Goal: Entertainment & Leisure: Consume media (video, audio)

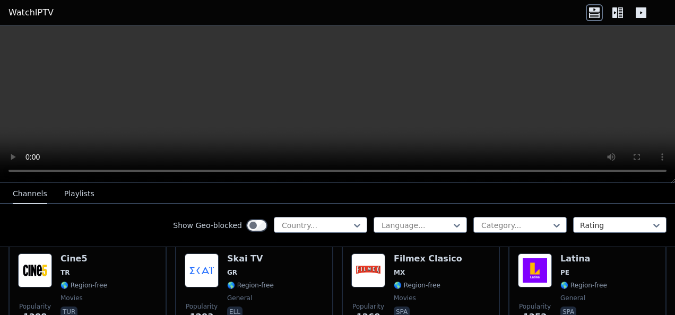
scroll to position [1284, 0]
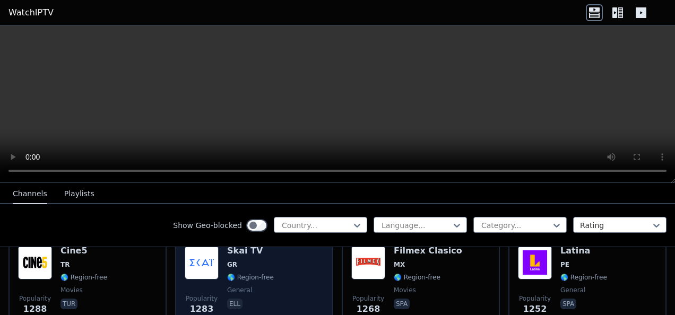
click at [302, 269] on div "Popularity 1283 Skai TV GR 🌎 Region-free general ell" at bounding box center [254, 284] width 139 height 76
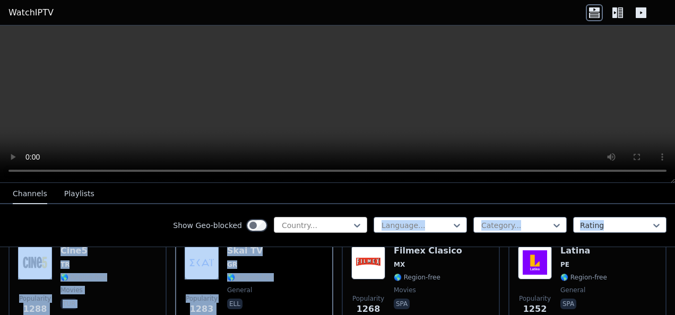
drag, startPoint x: 302, startPoint y: 269, endPoint x: 328, endPoint y: 228, distance: 48.6
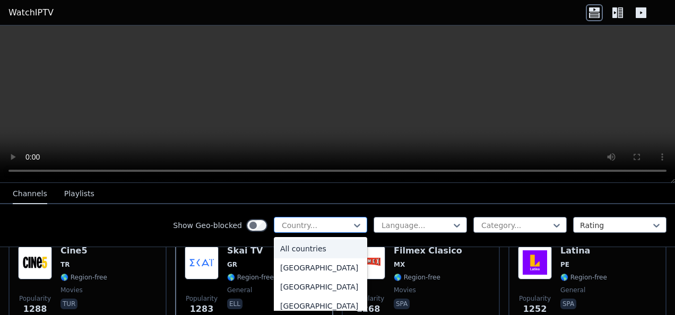
click at [328, 228] on div at bounding box center [316, 225] width 71 height 11
type input "***"
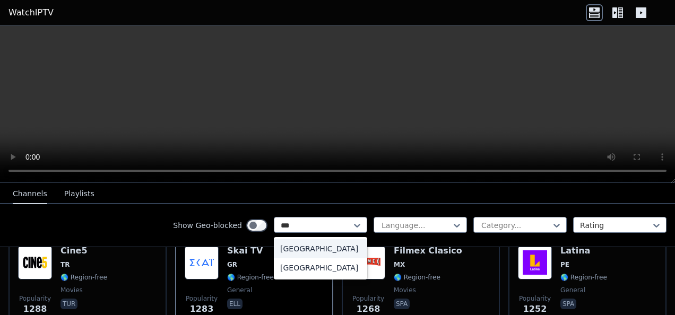
click at [339, 254] on div "[GEOGRAPHIC_DATA]" at bounding box center [320, 248] width 93 height 19
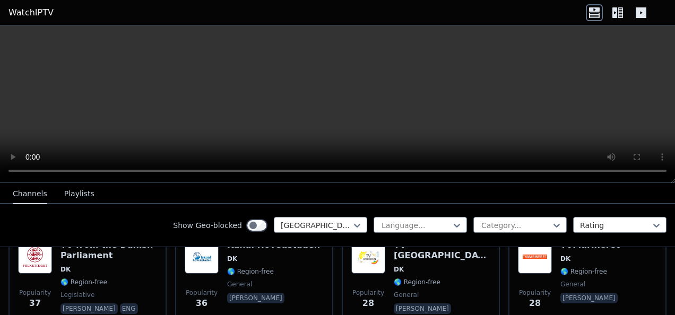
scroll to position [350, 0]
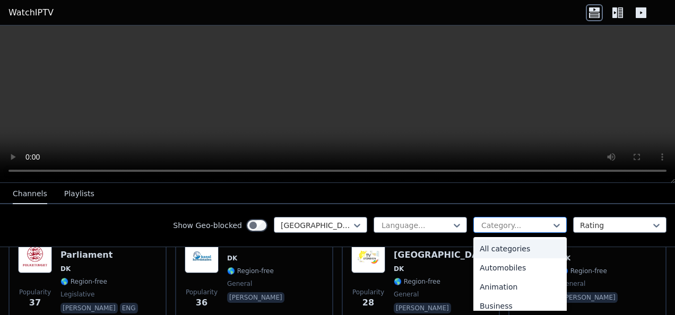
click at [481, 232] on div "Category..." at bounding box center [519, 225] width 93 height 16
click at [497, 221] on div at bounding box center [515, 225] width 71 height 11
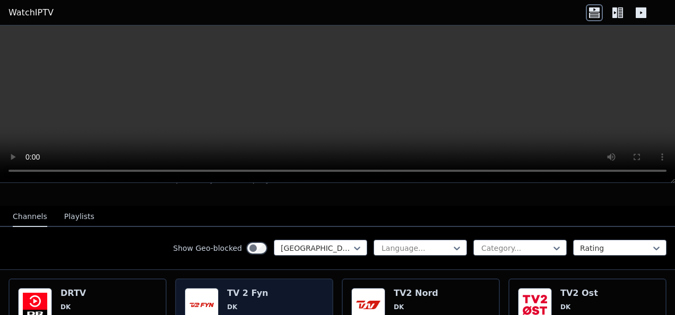
scroll to position [94, 0]
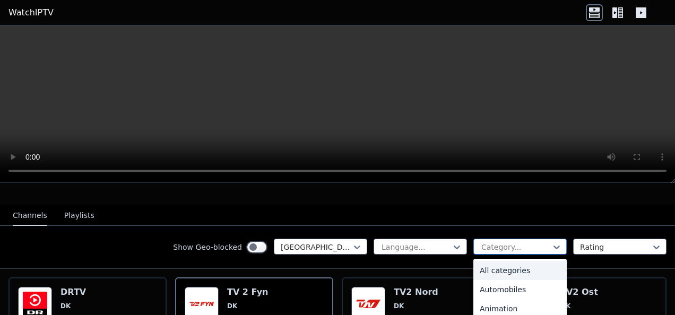
click at [509, 243] on div "Category..." at bounding box center [519, 247] width 93 height 16
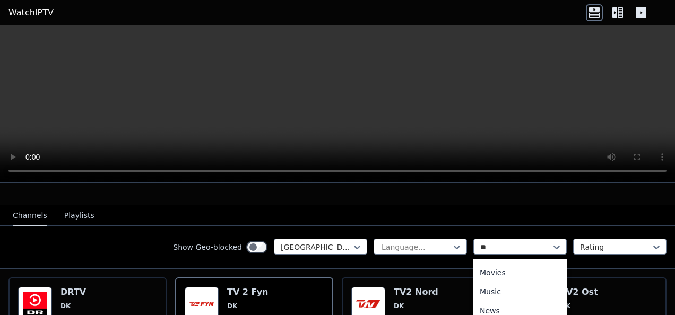
scroll to position [0, 0]
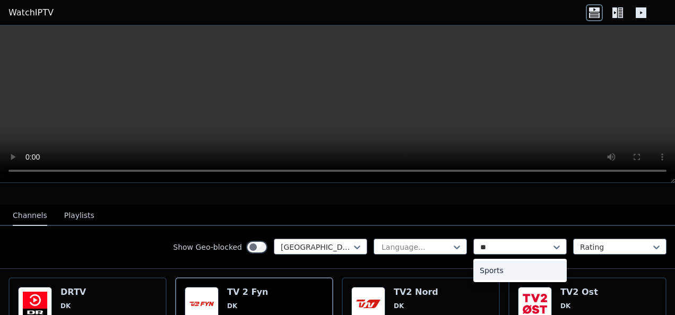
type input "***"
click at [508, 261] on div "Sports" at bounding box center [519, 270] width 93 height 19
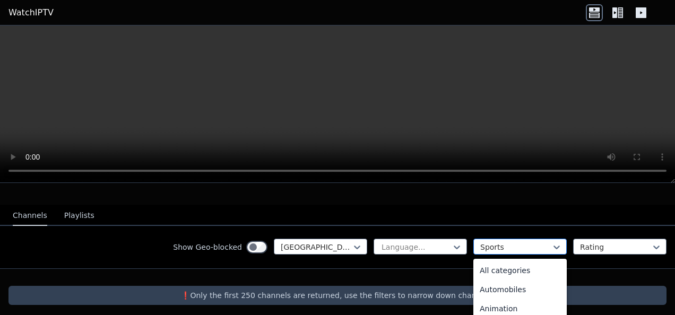
scroll to position [327, 0]
click at [488, 242] on div at bounding box center [515, 247] width 71 height 11
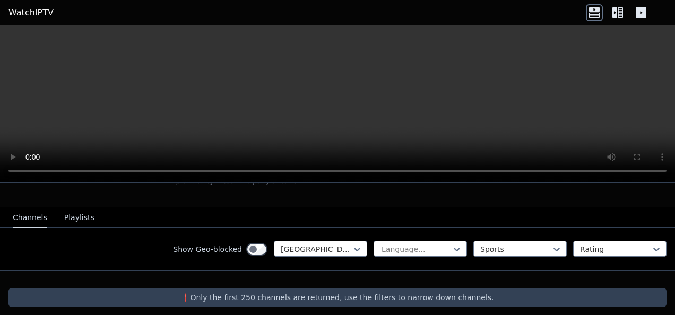
click at [366, 258] on div "Show Geo-blocked Denmark Language... Sports Rating" at bounding box center [337, 249] width 675 height 43
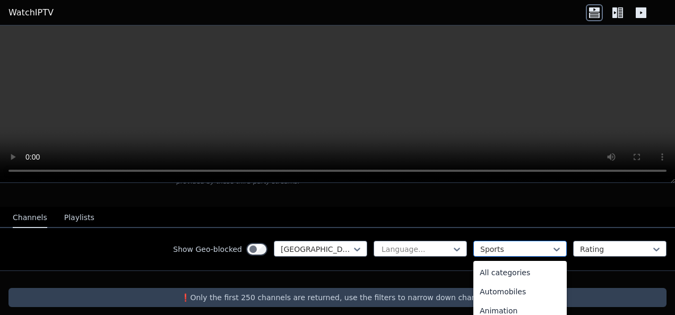
click at [486, 244] on div at bounding box center [515, 249] width 71 height 11
click at [507, 272] on div "All categories" at bounding box center [519, 272] width 93 height 19
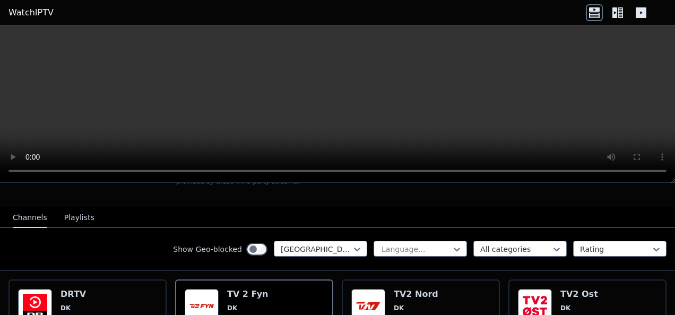
scroll to position [169, 0]
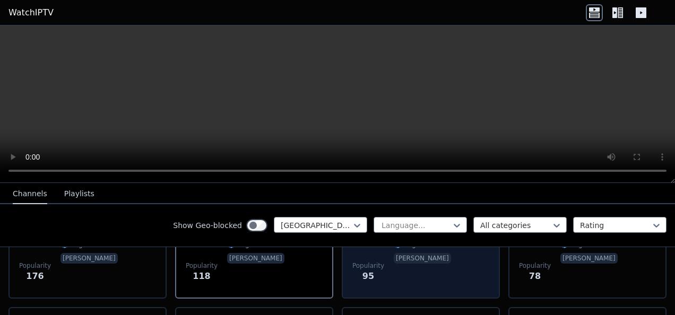
click at [421, 270] on div "TV2 [PERSON_NAME] 🌎 Region-free [PERSON_NAME]" at bounding box center [423, 251] width 59 height 76
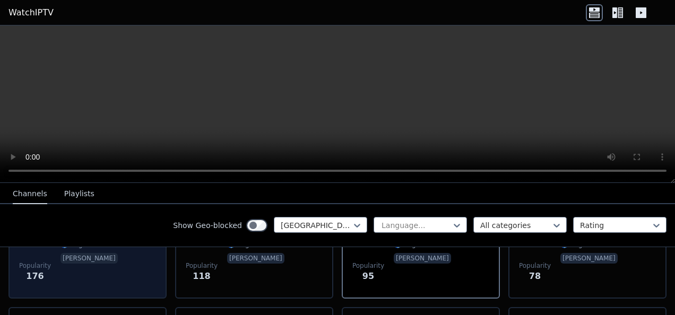
click at [83, 268] on div "DRTV DK 🌎 Region-free [PERSON_NAME]" at bounding box center [89, 251] width 59 height 76
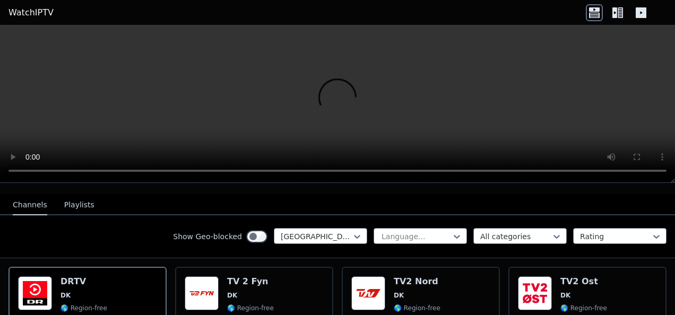
scroll to position [103, 0]
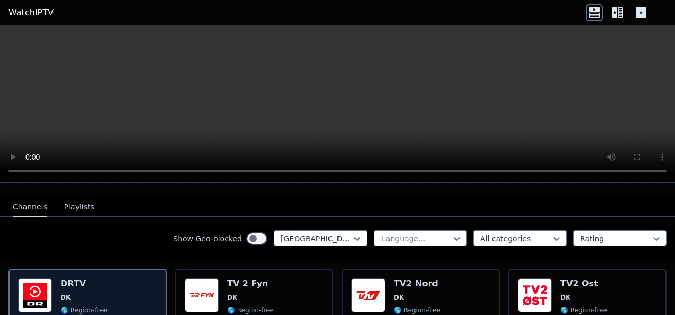
click at [85, 279] on h6 "DRTV" at bounding box center [89, 284] width 59 height 11
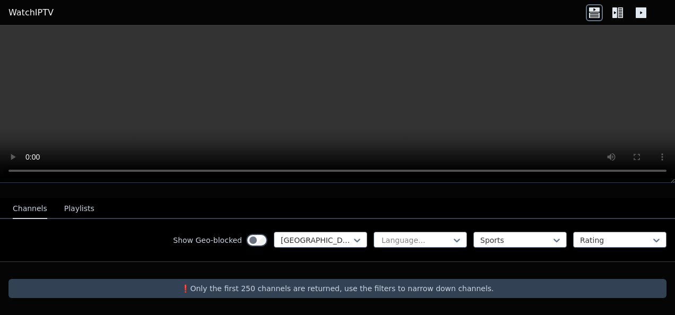
scroll to position [92, 0]
